Goal: Task Accomplishment & Management: Complete application form

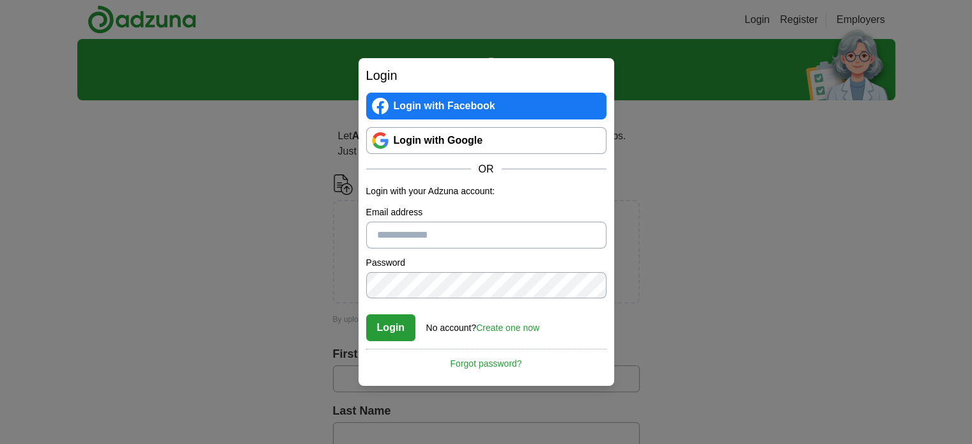
click at [718, 127] on div "Login Login with Facebook Login with Google OR Login with your Adzuna account: …" at bounding box center [486, 222] width 972 height 444
click at [515, 327] on link "Create one now" at bounding box center [507, 328] width 63 height 10
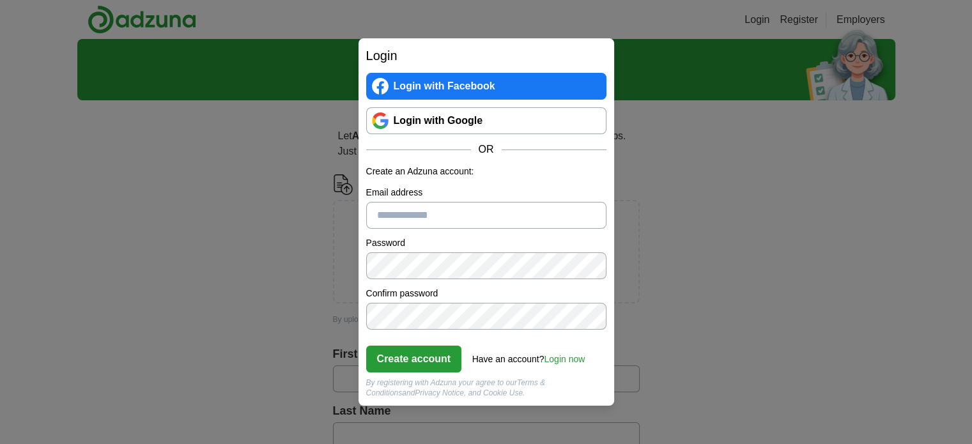
click at [476, 127] on link "Login with Google" at bounding box center [486, 120] width 240 height 27
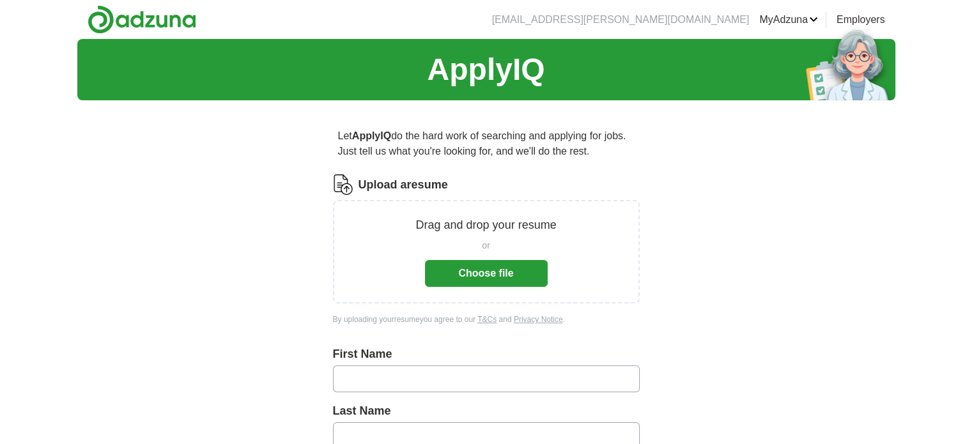
click at [515, 277] on button "Choose file" at bounding box center [486, 273] width 123 height 27
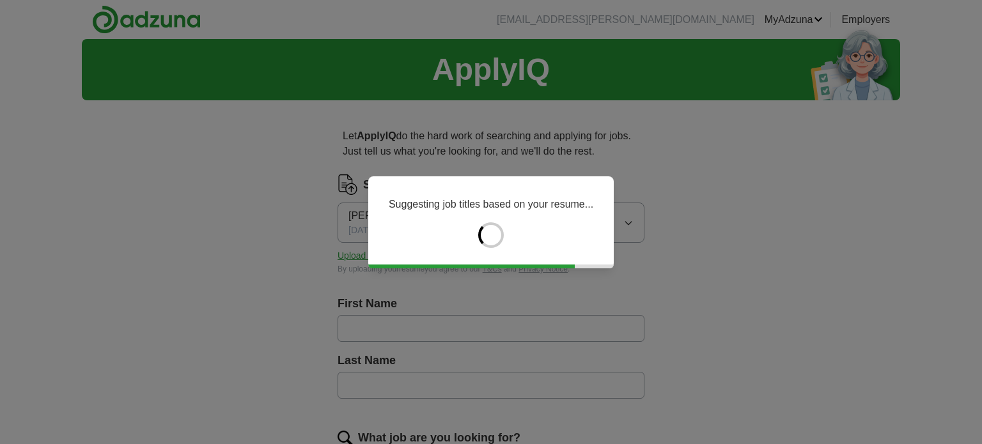
type input "*****"
type input "******"
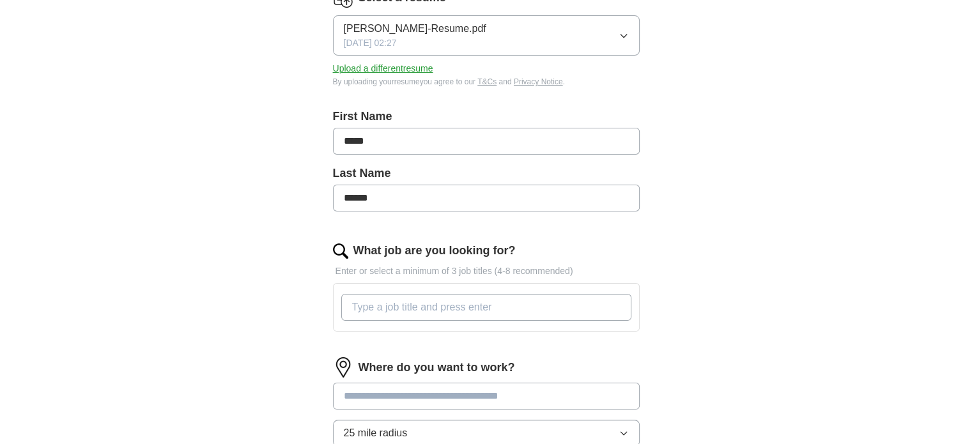
scroll to position [192, 0]
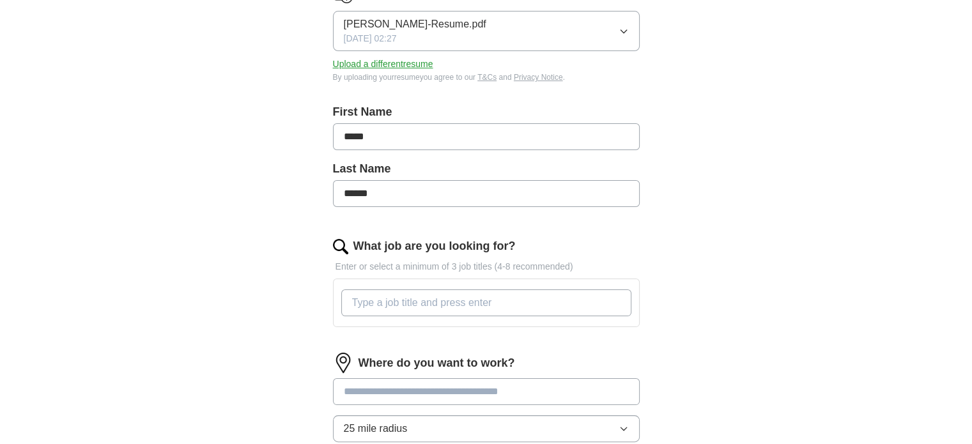
click at [463, 301] on input "What job are you looking for?" at bounding box center [486, 303] width 290 height 27
click at [509, 301] on input "What job are you looking for?" at bounding box center [486, 303] width 290 height 27
click at [523, 301] on input "What job are you looking for?" at bounding box center [486, 303] width 290 height 27
click at [514, 306] on input "What job are you looking for?" at bounding box center [486, 303] width 290 height 27
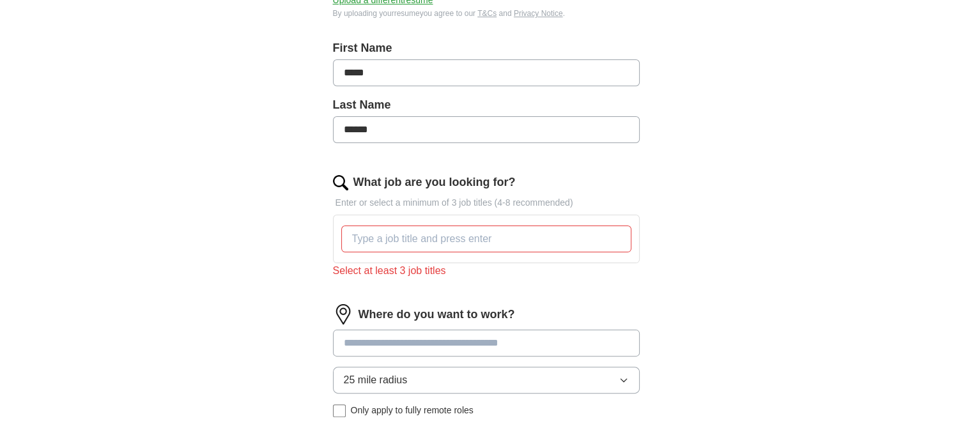
click at [514, 324] on div "Where do you want to work? 25 mile radius Only apply to fully remote roles" at bounding box center [486, 365] width 307 height 123
click at [460, 375] on div "Where do you want to work? 25 mile radius Only apply to fully remote roles" at bounding box center [486, 365] width 307 height 123
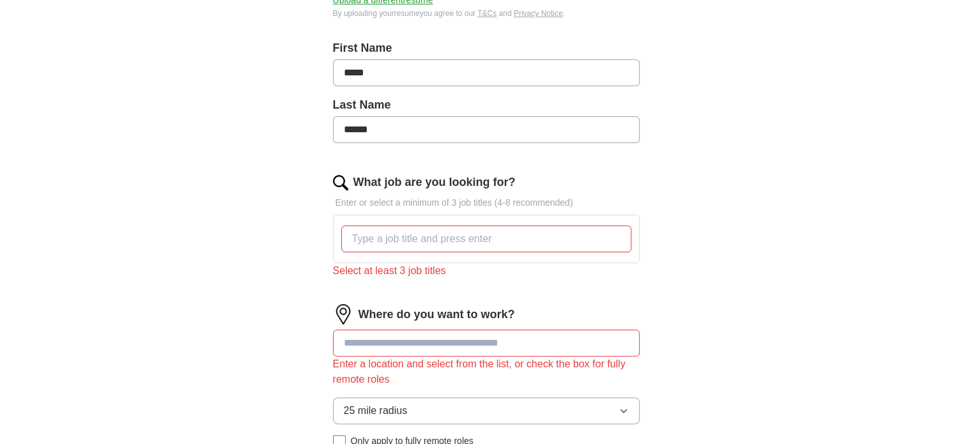
click at [468, 344] on input at bounding box center [486, 343] width 307 height 27
click at [412, 337] on input at bounding box center [486, 343] width 307 height 27
type input "*********"
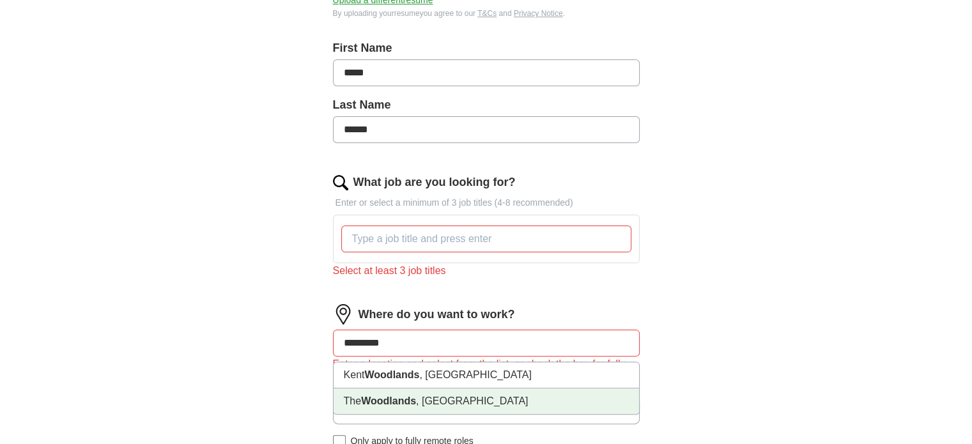
click at [459, 406] on li "The Woodlands , TX" at bounding box center [487, 402] width 306 height 26
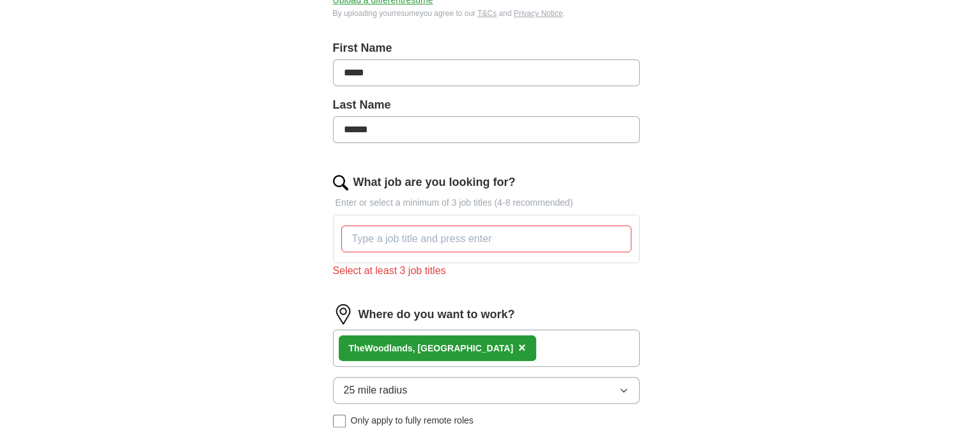
scroll to position [320, 0]
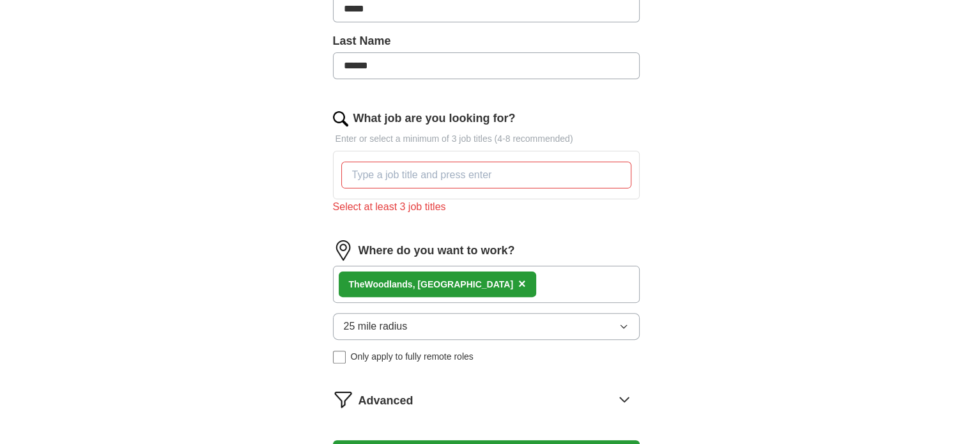
click at [538, 283] on div "The Woodlands , TX ×" at bounding box center [486, 284] width 307 height 37
click at [472, 289] on div "The Woodlands , TX ×" at bounding box center [486, 284] width 307 height 37
click at [458, 314] on button "25 mile radius" at bounding box center [486, 326] width 307 height 27
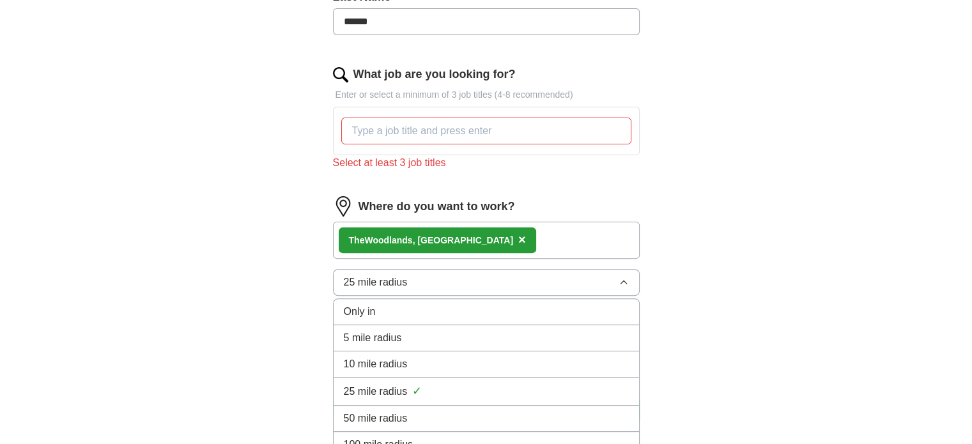
scroll to position [384, 0]
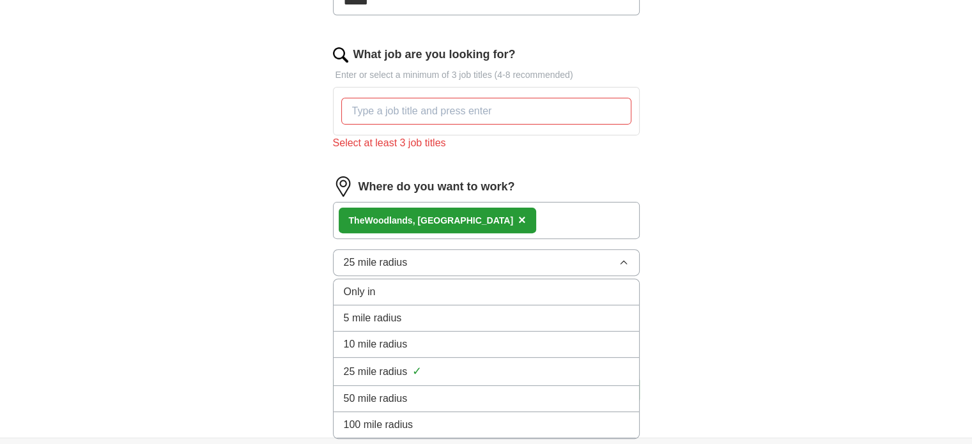
click at [464, 364] on div "25 mile radius ✓" at bounding box center [486, 371] width 285 height 17
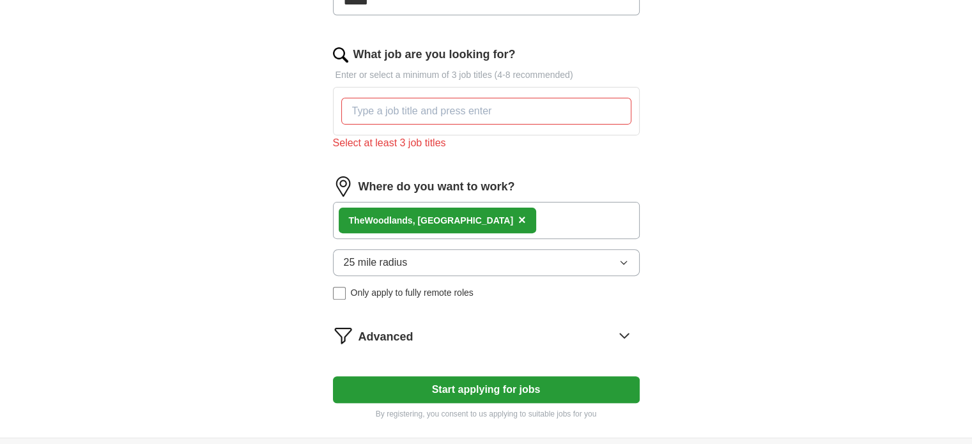
click at [623, 334] on icon at bounding box center [624, 336] width 8 height 4
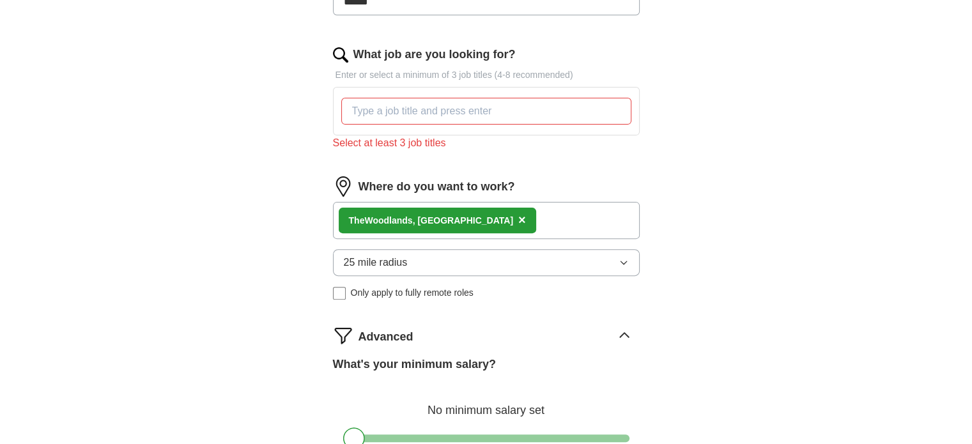
click at [623, 334] on icon at bounding box center [624, 335] width 20 height 20
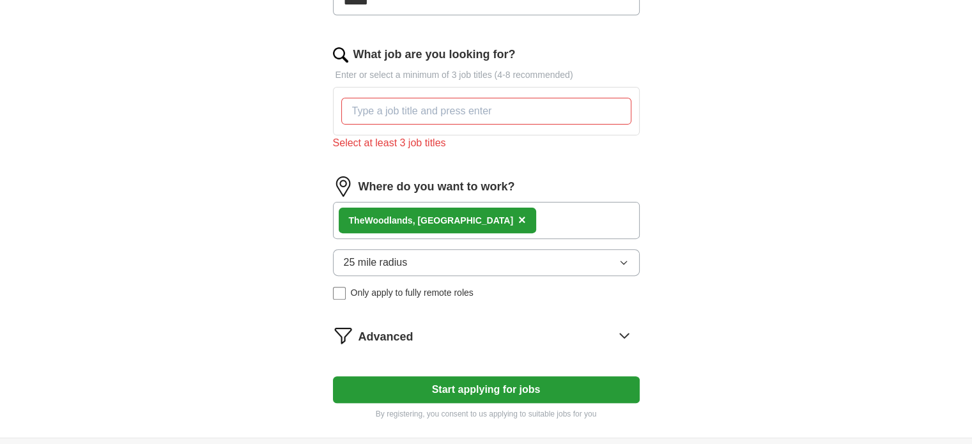
click at [623, 334] on icon at bounding box center [624, 336] width 8 height 4
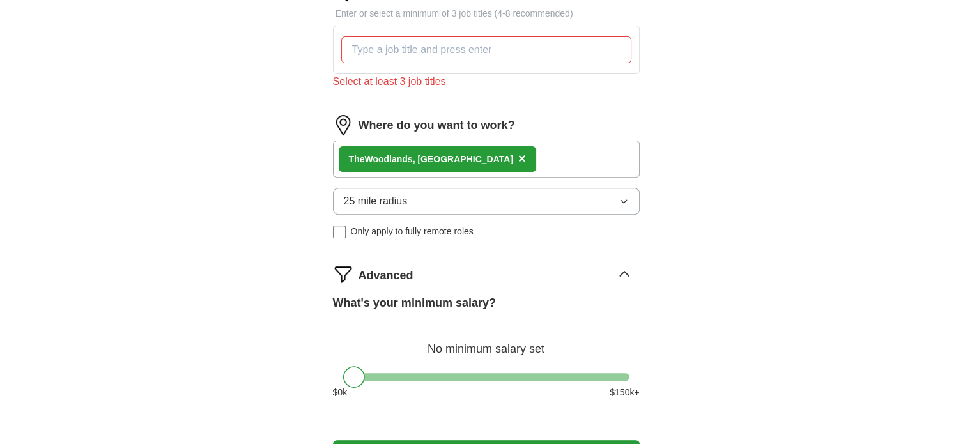
scroll to position [575, 0]
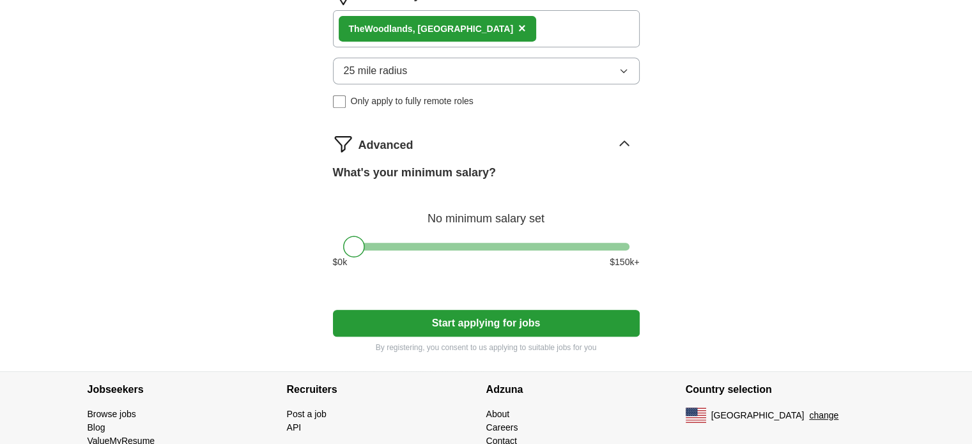
drag, startPoint x: 364, startPoint y: 251, endPoint x: 359, endPoint y: 244, distance: 8.7
click at [366, 247] on div "What's your minimum salary? No minimum salary set $ 0 k $ 150 k+" at bounding box center [486, 221] width 307 height 115
drag, startPoint x: 358, startPoint y: 243, endPoint x: 470, endPoint y: 265, distance: 114.0
click at [470, 265] on div "What's your minimum salary? At least $ 80k per year $ 0 k $ 150 k+" at bounding box center [486, 221] width 307 height 115
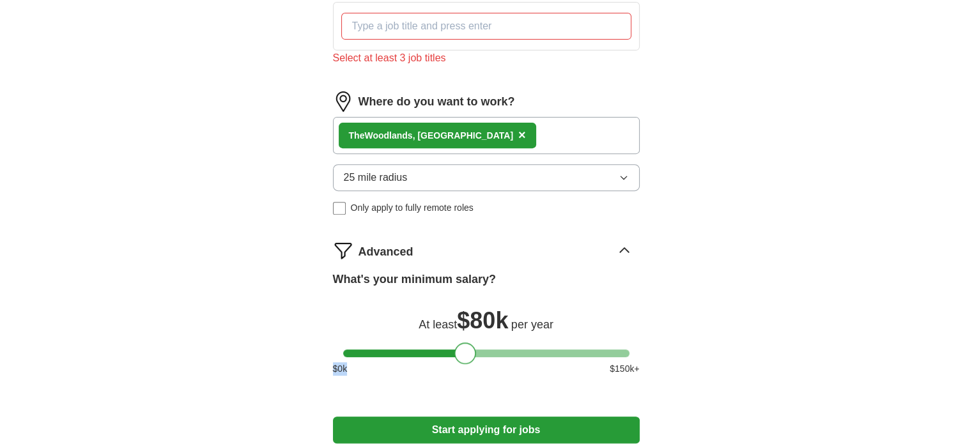
scroll to position [246, 0]
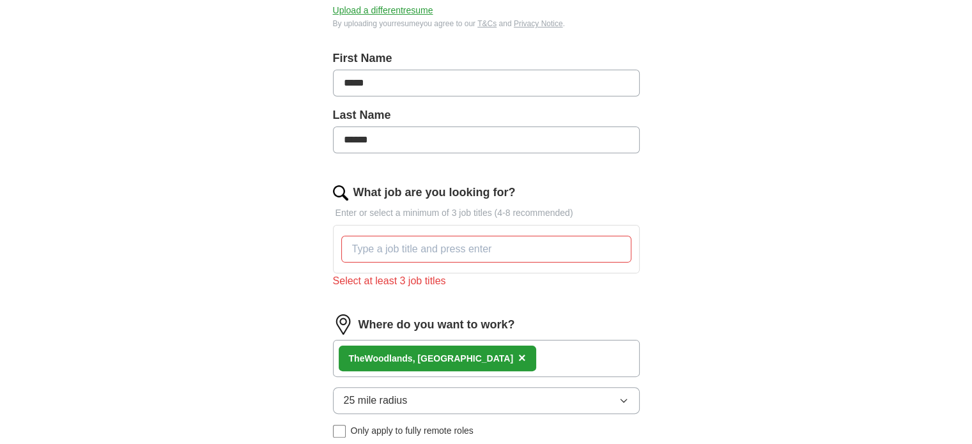
click at [477, 248] on input "What job are you looking for?" at bounding box center [486, 249] width 290 height 27
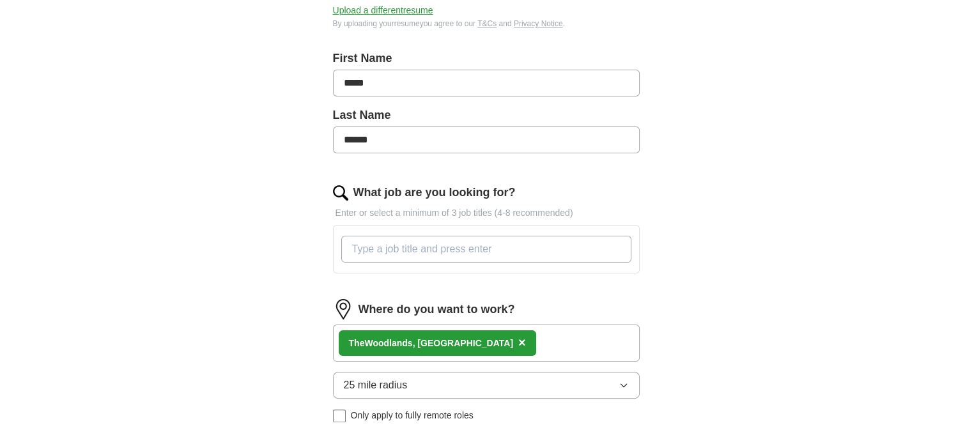
type input "d"
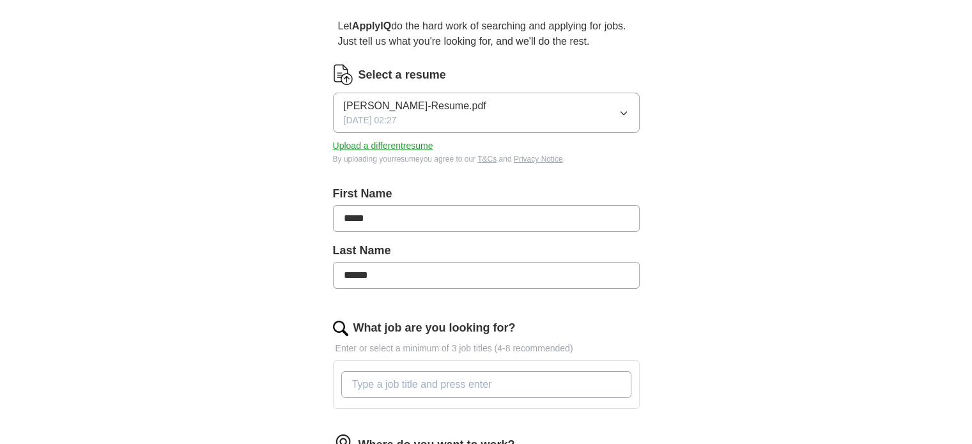
scroll to position [192, 0]
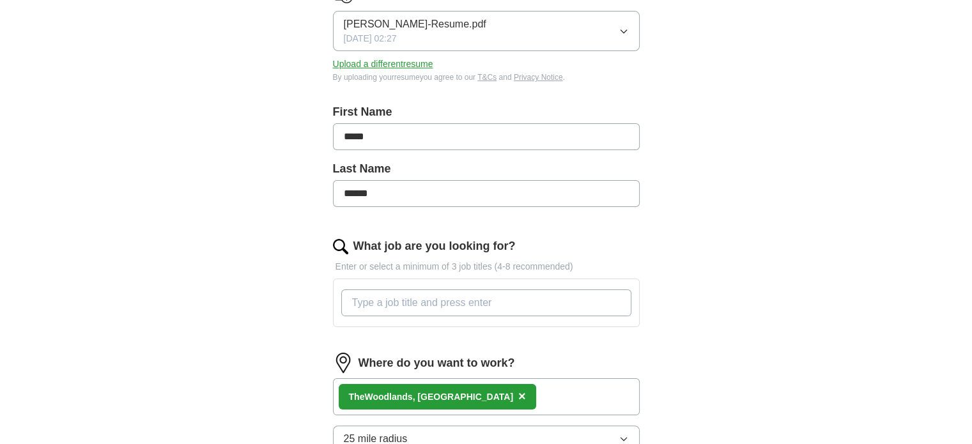
drag, startPoint x: 435, startPoint y: 299, endPoint x: 427, endPoint y: 304, distance: 9.2
click at [432, 299] on input "What job are you looking for?" at bounding box center [486, 303] width 290 height 27
type input "Mechanical Engineer"
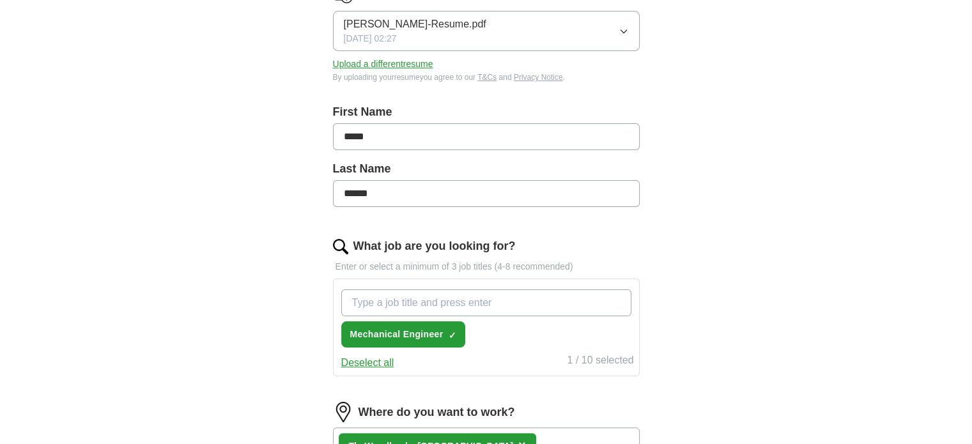
click at [387, 304] on input "What job are you looking for?" at bounding box center [486, 303] width 290 height 27
type input "S"
type input "AI Prompting"
click at [526, 296] on input "What job are you looking for?" at bounding box center [486, 303] width 290 height 27
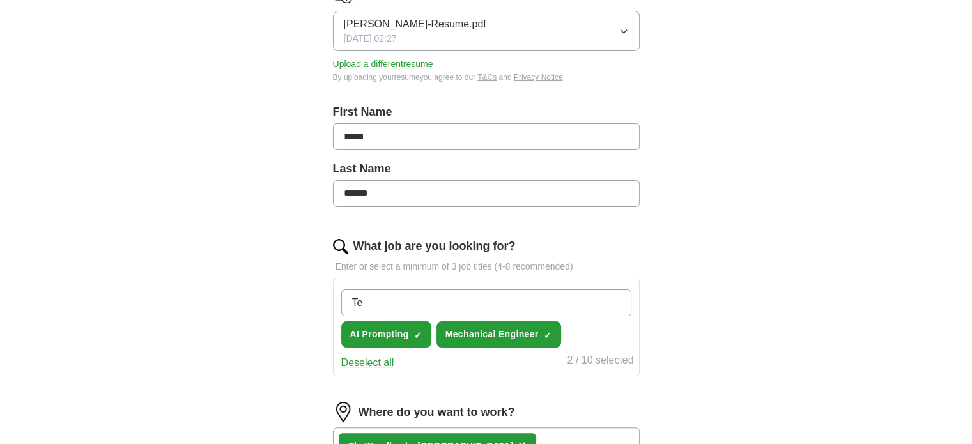
type input "T"
type input "C"
type input "AutoCAD Designer"
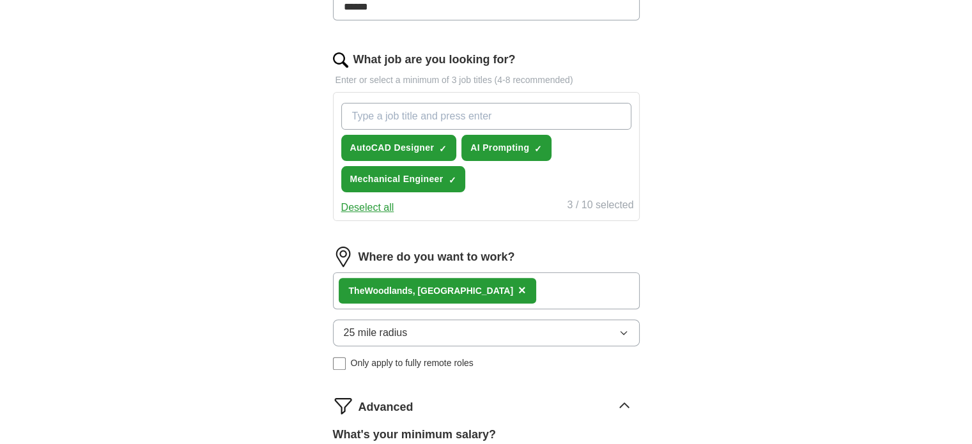
scroll to position [376, 0]
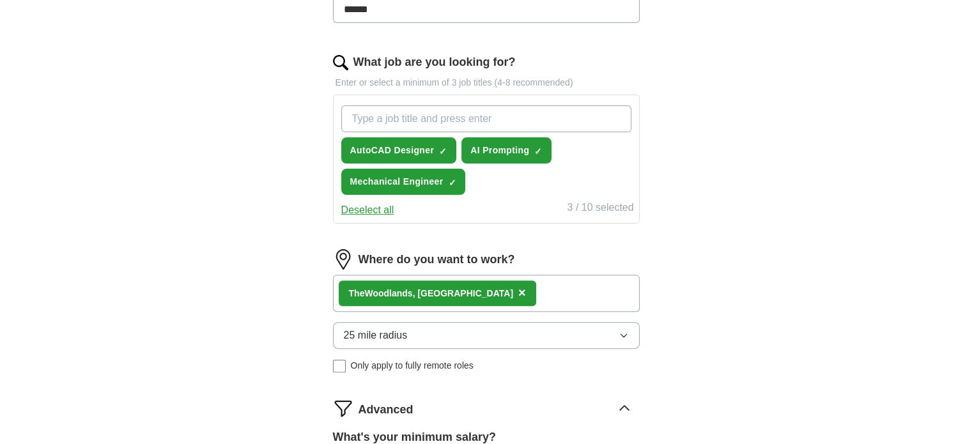
click at [520, 112] on input "What job are you looking for?" at bounding box center [486, 118] width 290 height 27
type input "Operations Engineer"
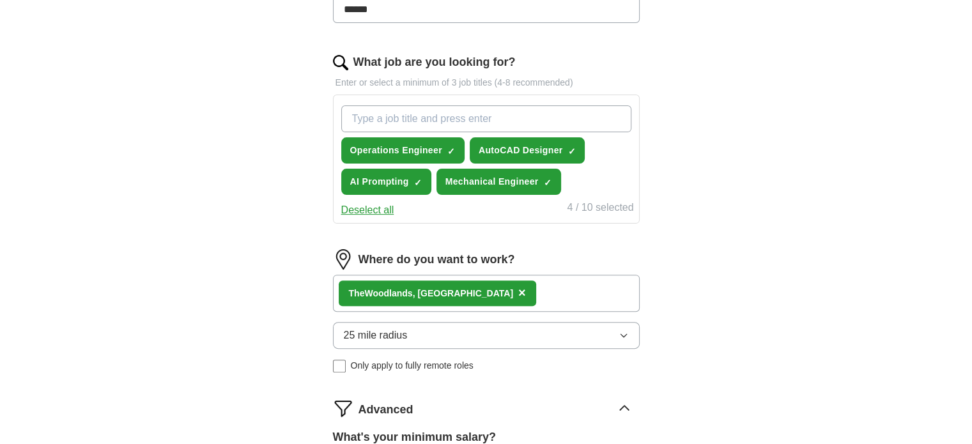
type input "M"
type input "Application Engineer"
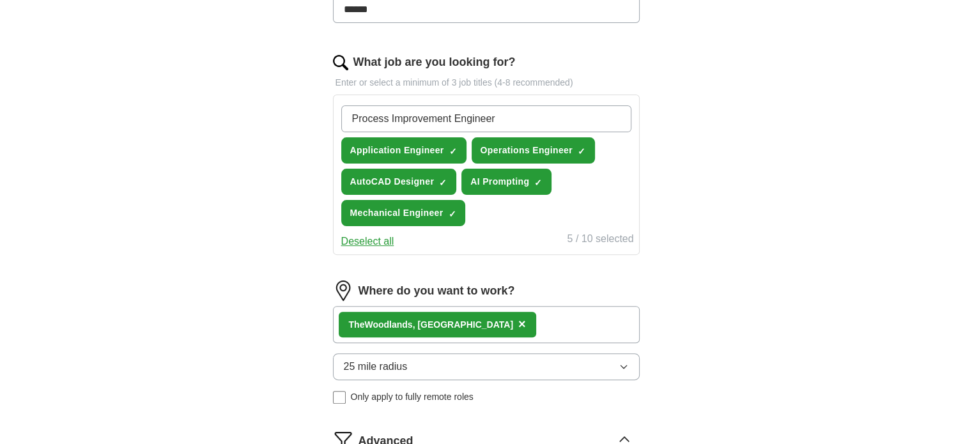
type input "Process Improvement Engineer"
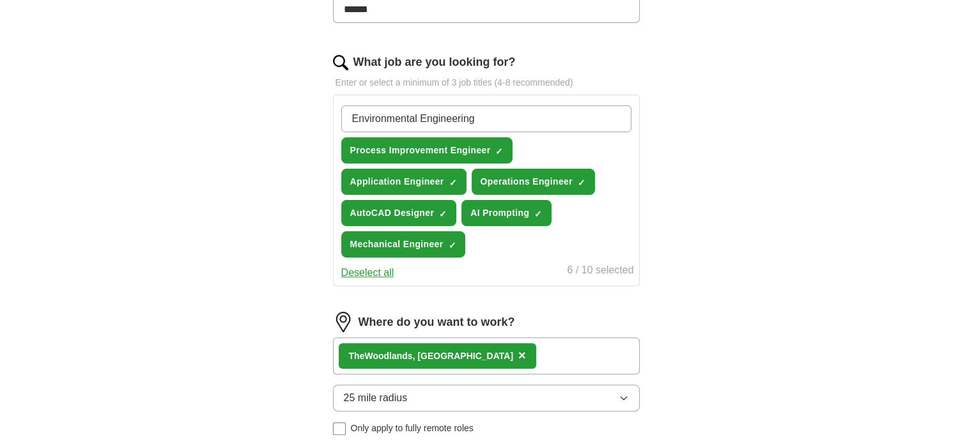
type input "Environmental Engineering"
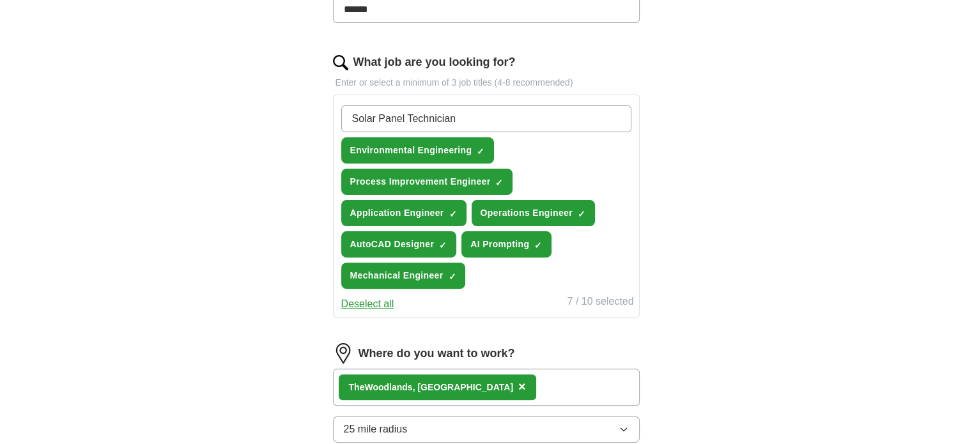
type input "Solar Panel Technician"
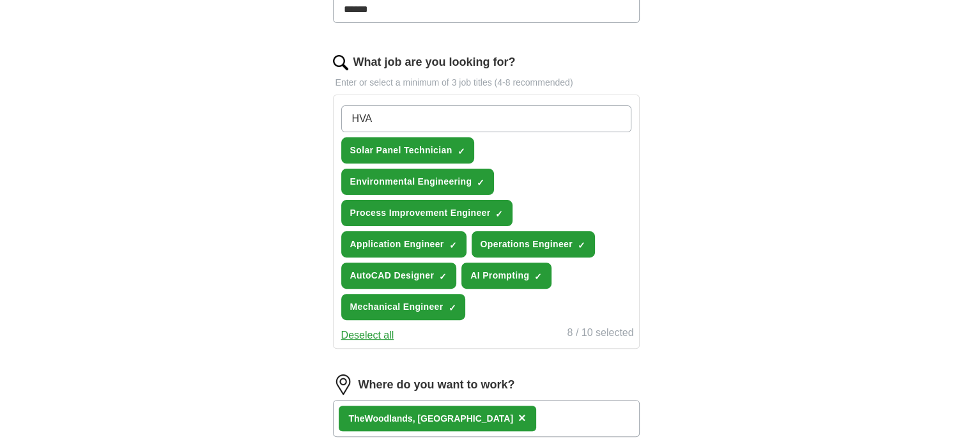
type input "HVAC"
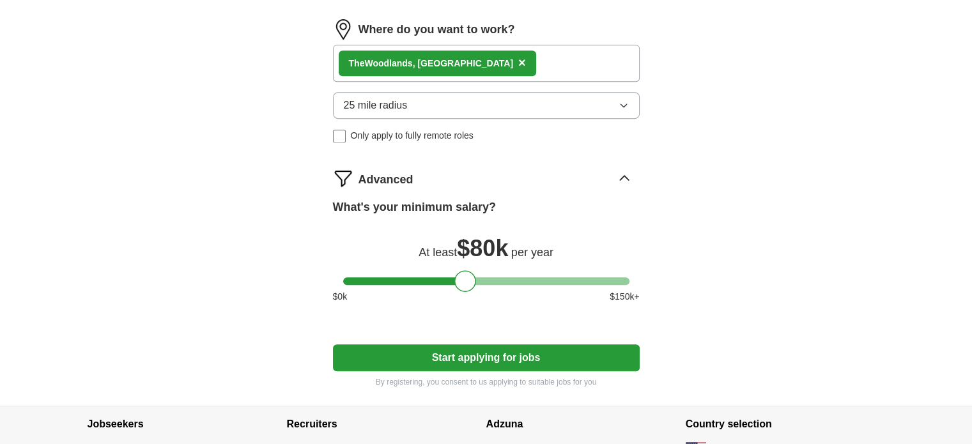
scroll to position [731, 0]
click at [481, 355] on button "Start applying for jobs" at bounding box center [486, 358] width 307 height 27
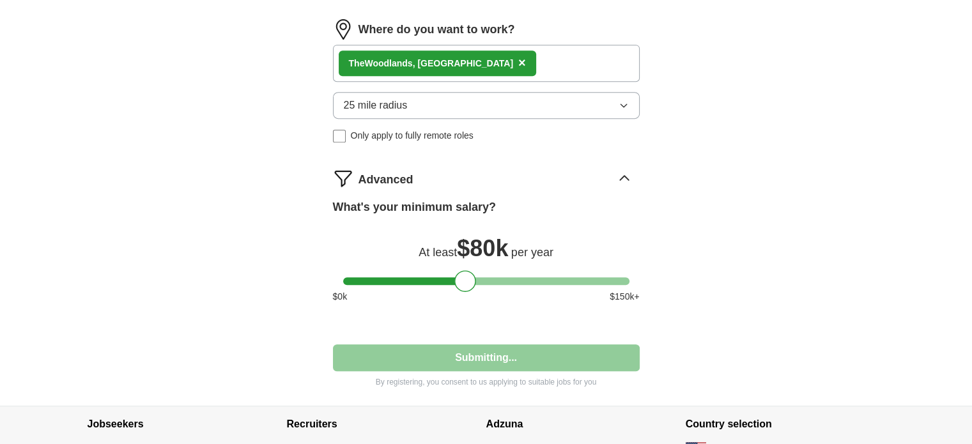
select select "**"
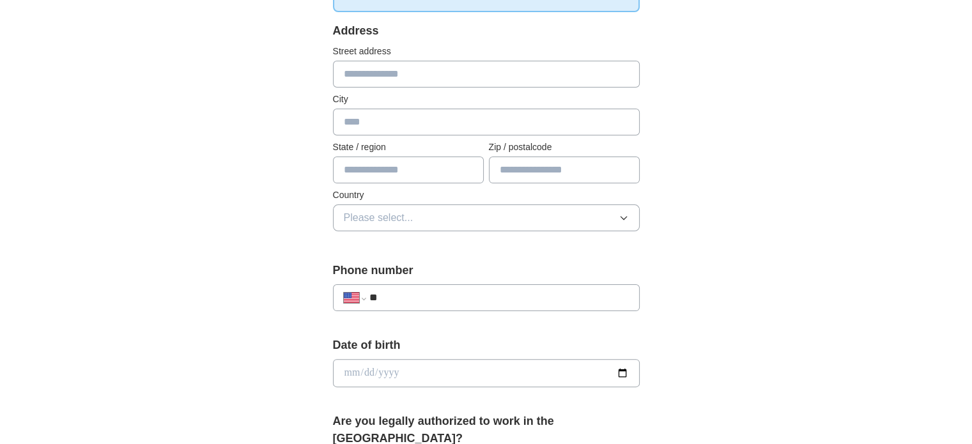
scroll to position [0, 0]
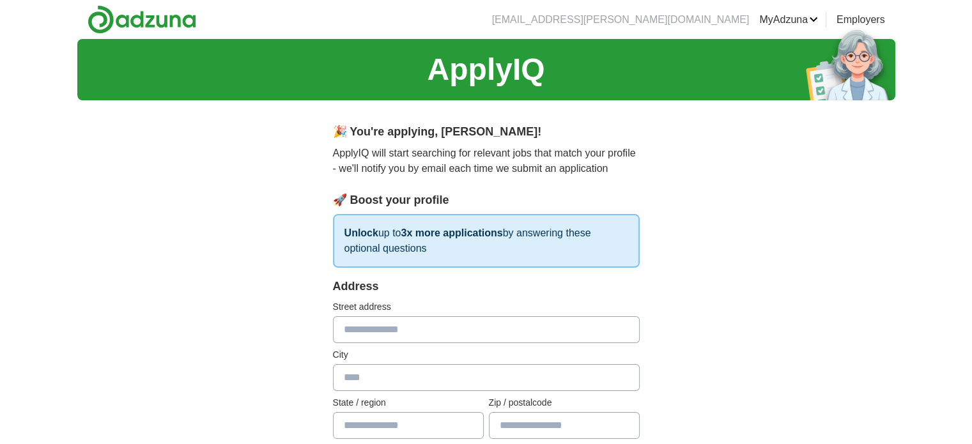
click at [456, 331] on input "text" at bounding box center [486, 329] width 307 height 27
click at [550, 336] on input "text" at bounding box center [486, 329] width 307 height 27
click at [547, 325] on input "**********" at bounding box center [486, 329] width 307 height 27
type input "**********"
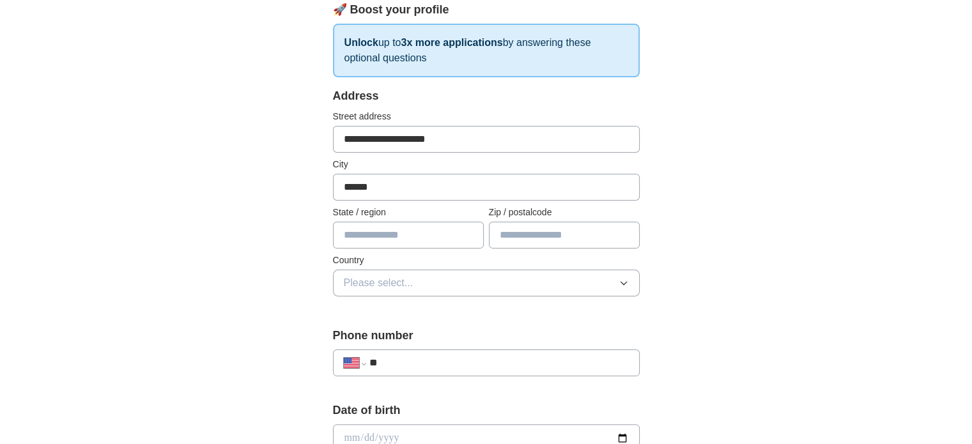
scroll to position [191, 0]
type input "******"
click at [532, 235] on input "text" at bounding box center [564, 234] width 151 height 27
click at [538, 237] on input "***" at bounding box center [564, 234] width 151 height 27
type input "*****"
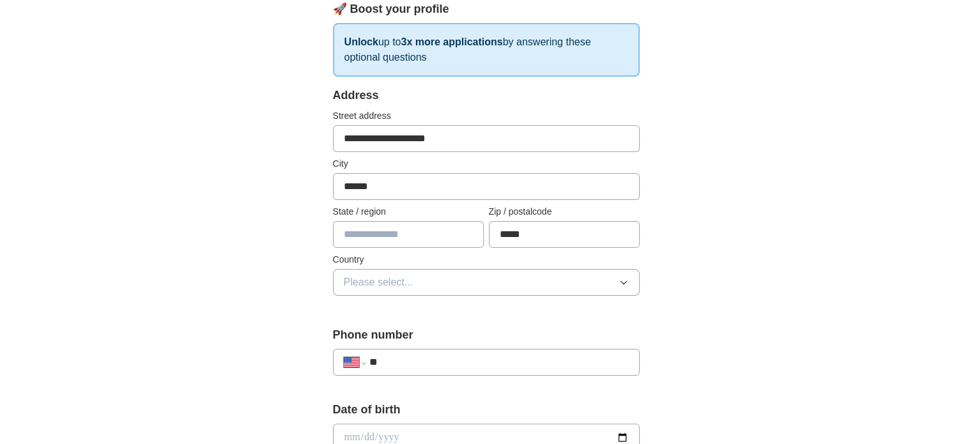
click at [406, 235] on input "text" at bounding box center [408, 234] width 151 height 27
type input "*****"
drag, startPoint x: 473, startPoint y: 286, endPoint x: 503, endPoint y: 296, distance: 30.9
click at [473, 286] on button "Please select..." at bounding box center [486, 282] width 307 height 27
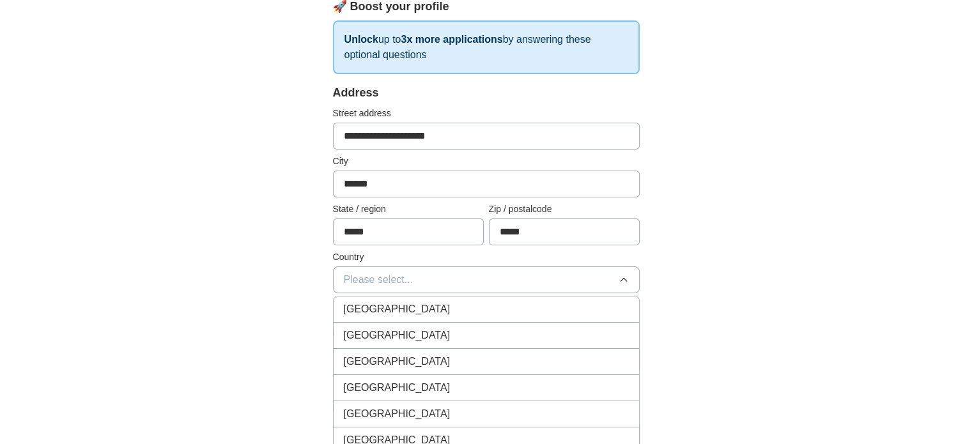
scroll to position [255, 0]
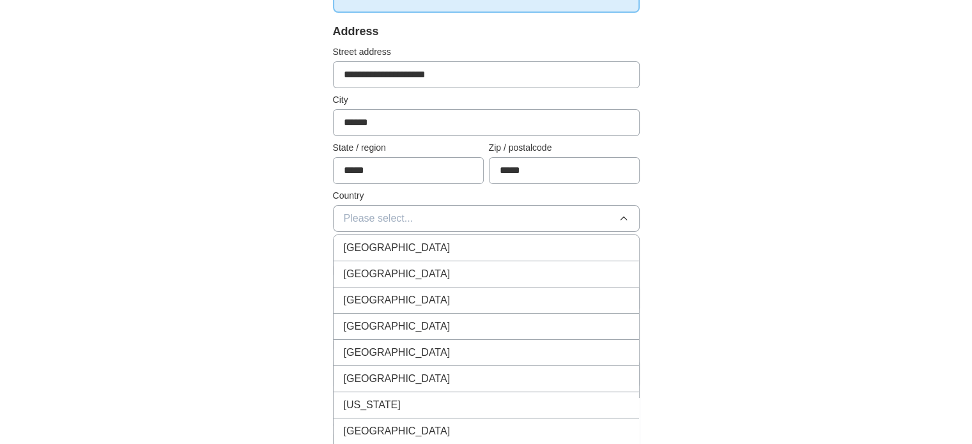
click at [423, 272] on div "United States" at bounding box center [486, 274] width 285 height 15
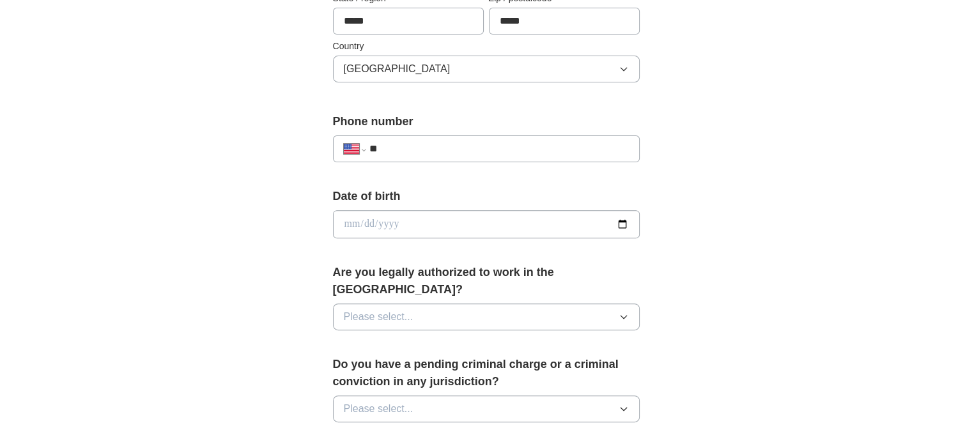
scroll to position [383, 0]
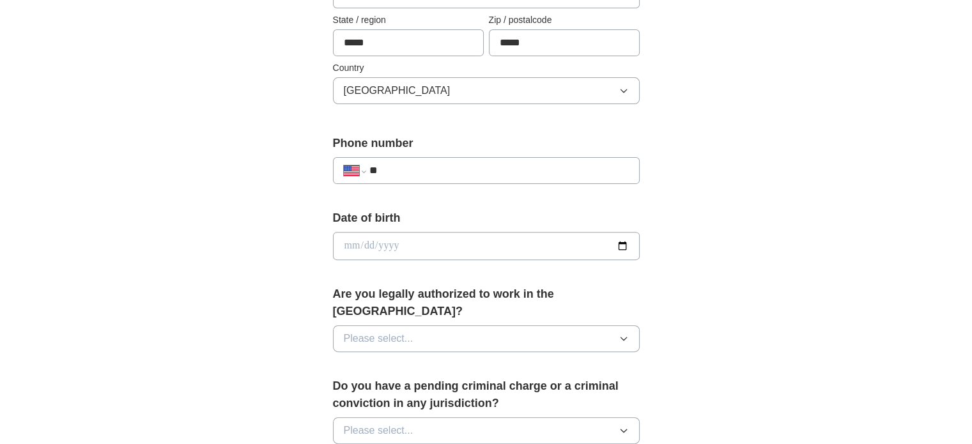
click at [435, 169] on input "**" at bounding box center [499, 170] width 260 height 15
type input "**********"
click at [458, 249] on input "date" at bounding box center [486, 246] width 307 height 28
click at [465, 240] on input "date" at bounding box center [486, 246] width 307 height 28
type input "**********"
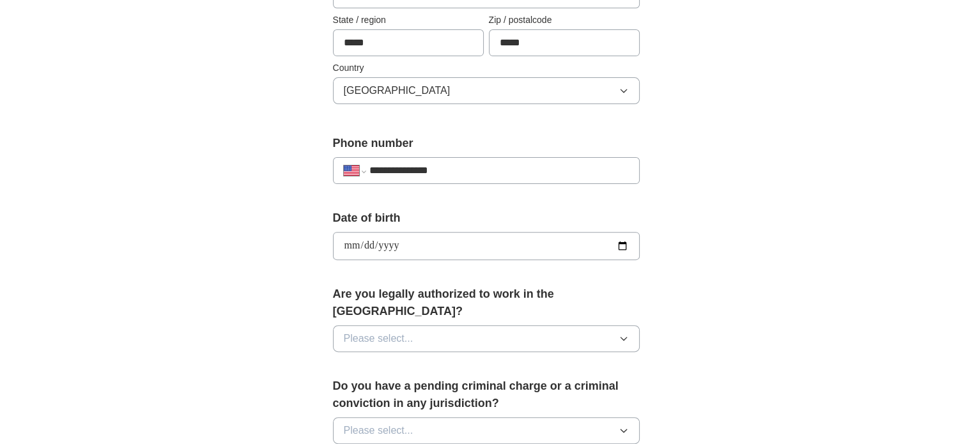
click at [529, 303] on div "Are you legally authorized to work in the US? Please select..." at bounding box center [486, 324] width 307 height 77
click at [529, 325] on button "Please select..." at bounding box center [486, 338] width 307 height 27
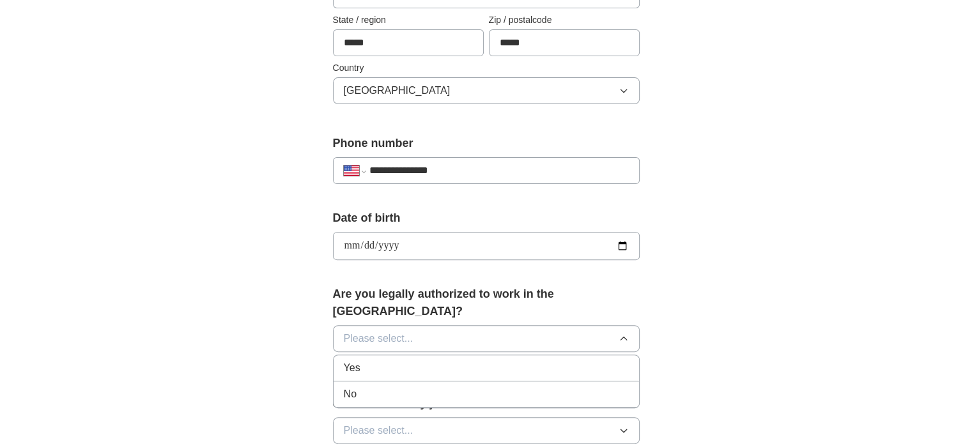
click at [432, 361] on div "Yes" at bounding box center [486, 368] width 285 height 15
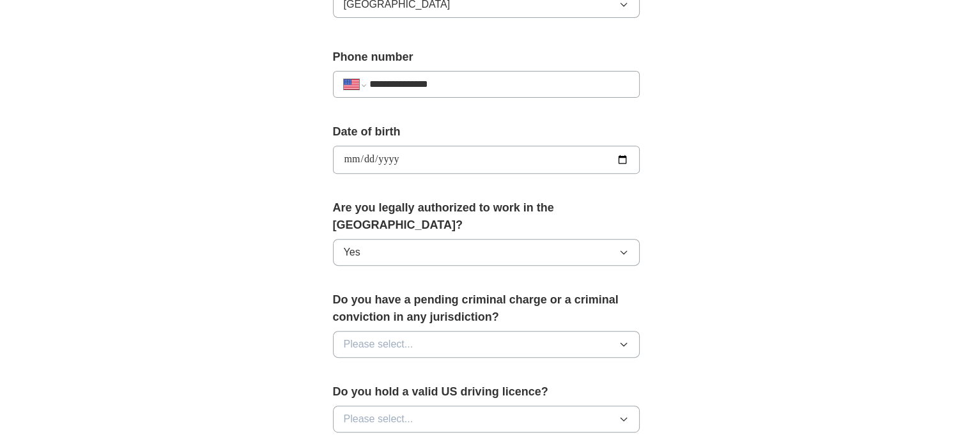
scroll to position [639, 0]
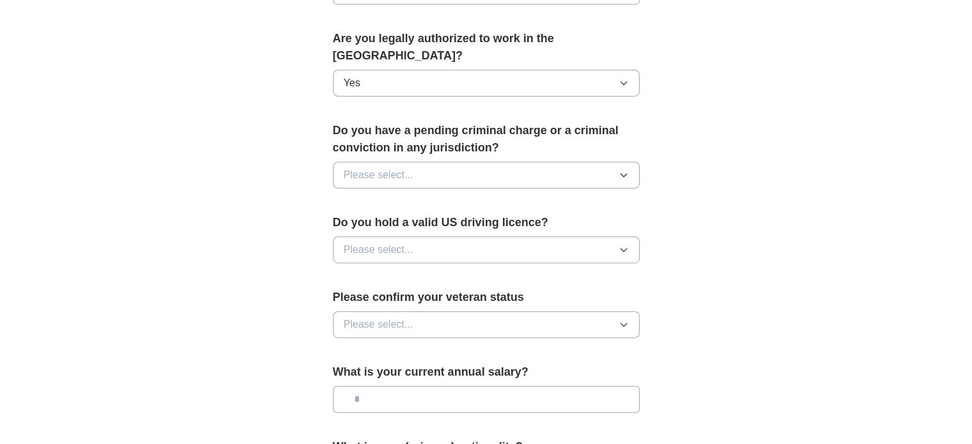
click at [512, 162] on button "Please select..." at bounding box center [486, 175] width 307 height 27
click at [432, 223] on div "No" at bounding box center [486, 230] width 285 height 15
click at [506, 237] on button "Please select..." at bounding box center [486, 250] width 307 height 27
click at [404, 272] on div "Yes" at bounding box center [486, 279] width 285 height 15
click at [455, 311] on button "Please select..." at bounding box center [486, 324] width 307 height 27
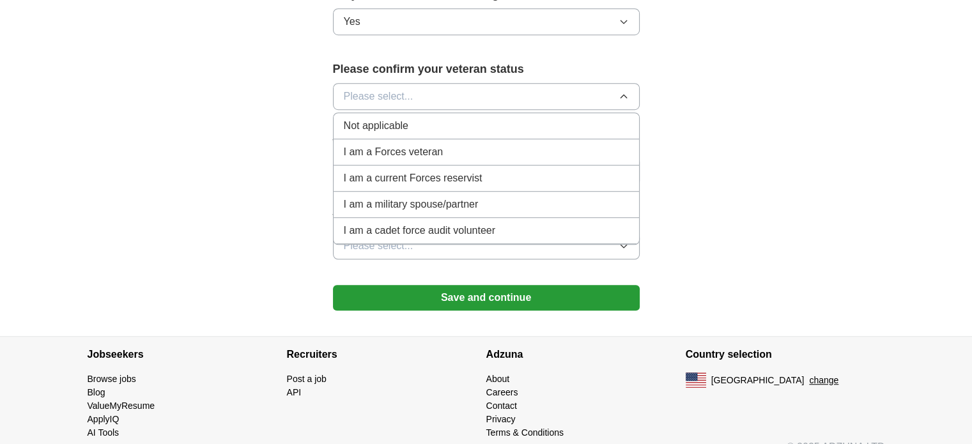
scroll to position [803, 0]
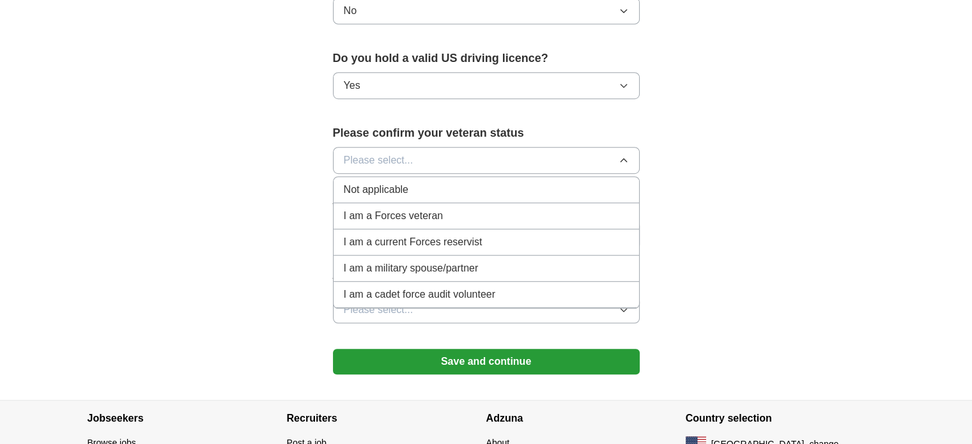
click at [451, 178] on li "Not applicable" at bounding box center [487, 190] width 306 height 26
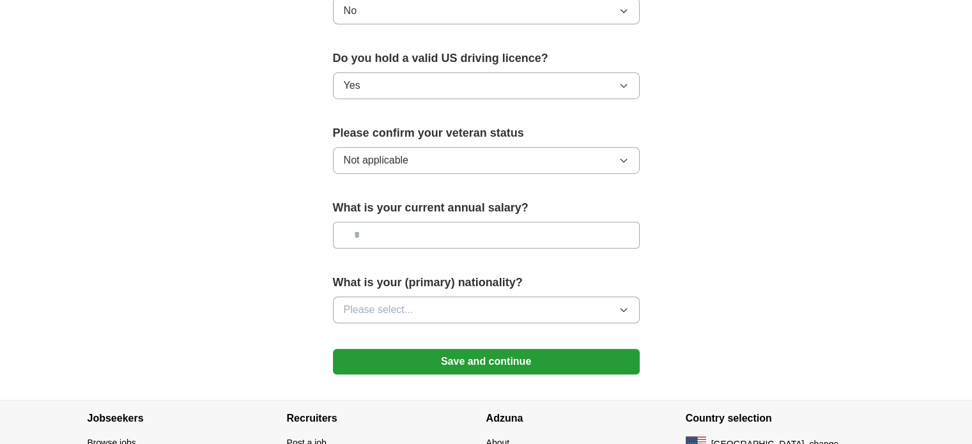
click at [483, 147] on button "Not applicable" at bounding box center [486, 160] width 307 height 27
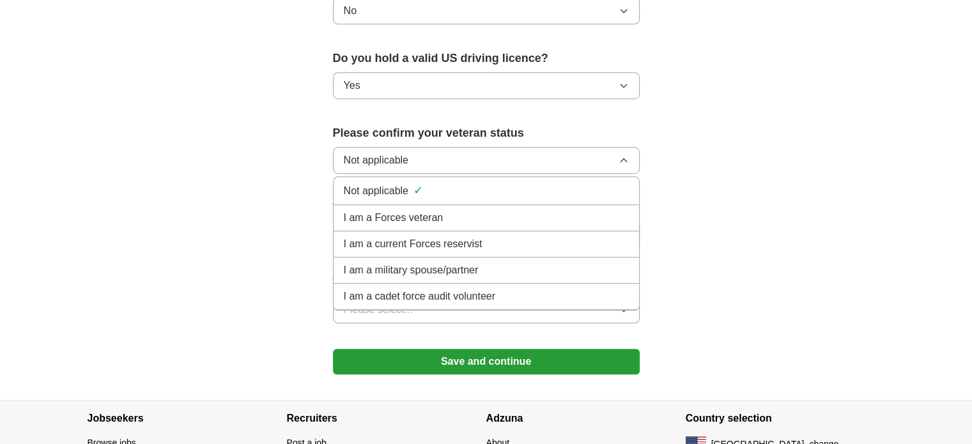
click at [496, 147] on button "Not applicable" at bounding box center [486, 160] width 307 height 27
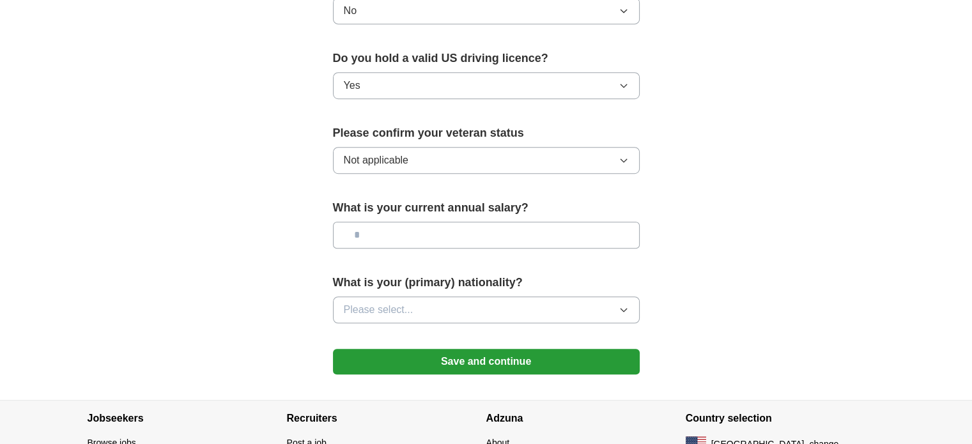
click at [461, 222] on input "text" at bounding box center [486, 235] width 307 height 27
click at [443, 222] on input "text" at bounding box center [486, 235] width 307 height 27
type input "*******"
click at [491, 297] on button "Please select..." at bounding box center [486, 310] width 307 height 27
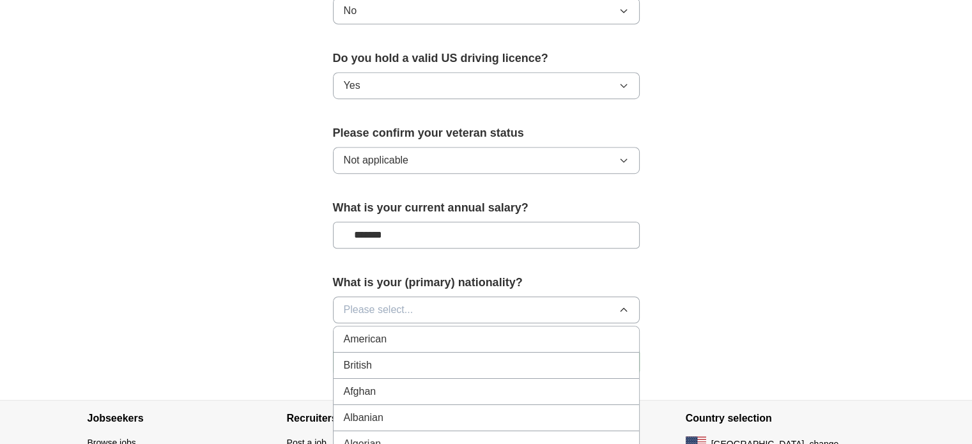
click at [490, 332] on div "American" at bounding box center [486, 339] width 285 height 15
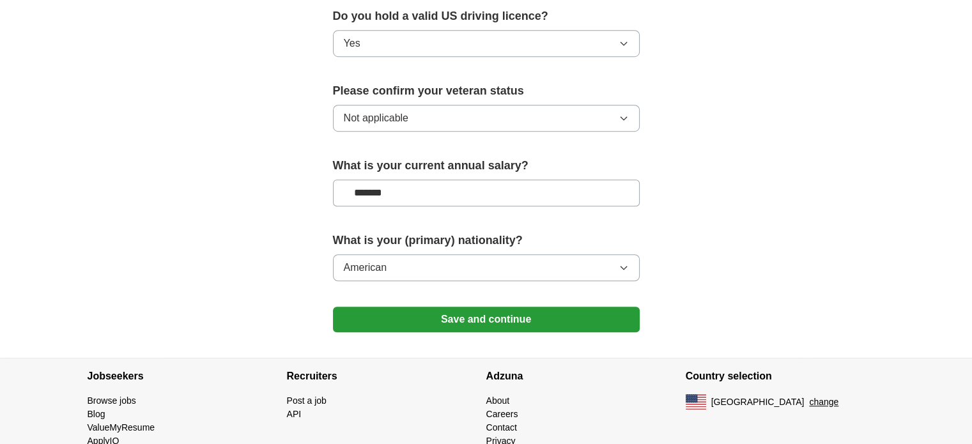
scroll to position [867, 0]
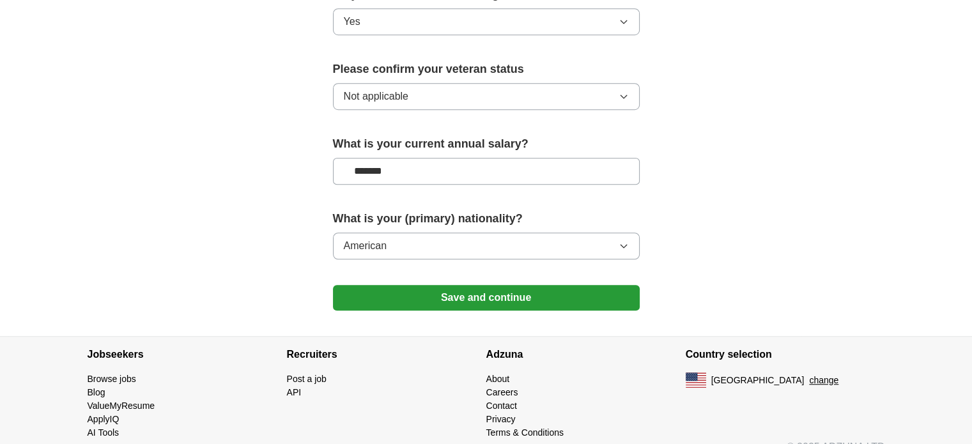
click at [512, 285] on button "Save and continue" at bounding box center [486, 298] width 307 height 26
